Goal: Check status

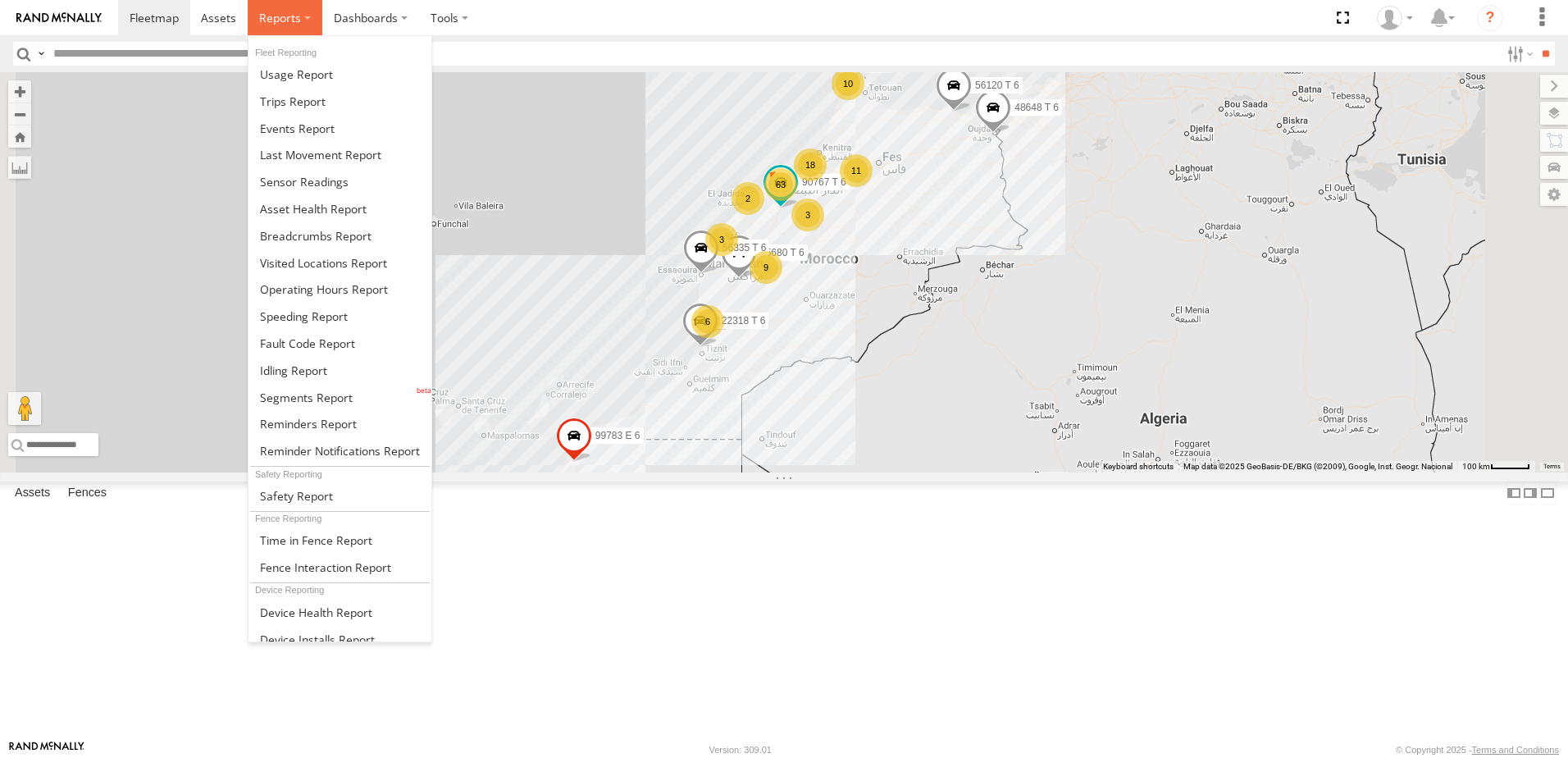
click at [306, 19] on label at bounding box center [285, 18] width 75 height 35
click at [367, 207] on link at bounding box center [340, 208] width 183 height 27
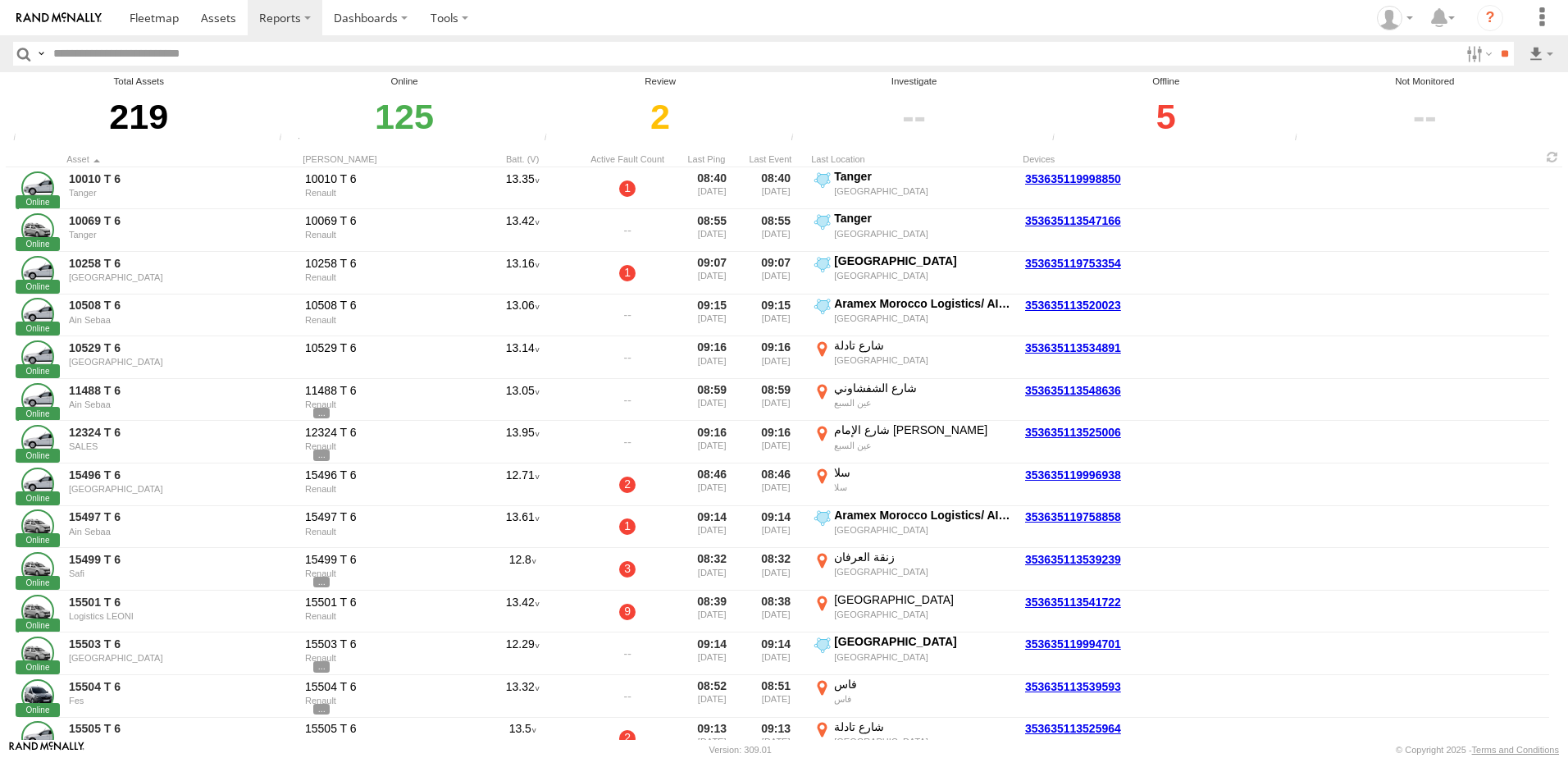
click at [1171, 118] on div "5" at bounding box center [1166, 117] width 238 height 56
